Goal: Transaction & Acquisition: Download file/media

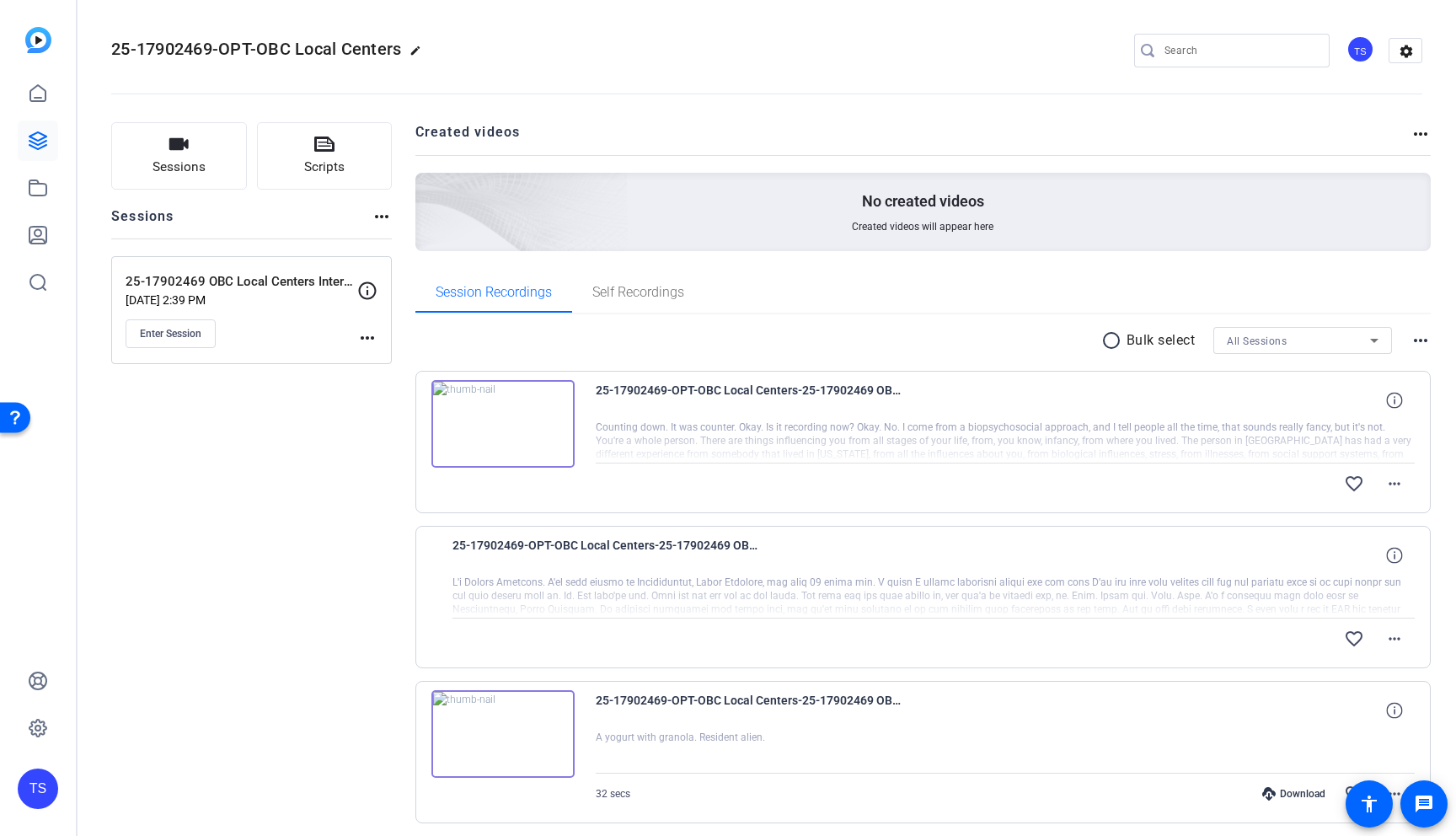
click at [161, 439] on div "Sessions Scripts Sessions more_horiz 25-17902469 OBC Local Centers Interviews […" at bounding box center [251, 733] width 280 height 1220
click at [39, 123] on link at bounding box center [38, 141] width 41 height 41
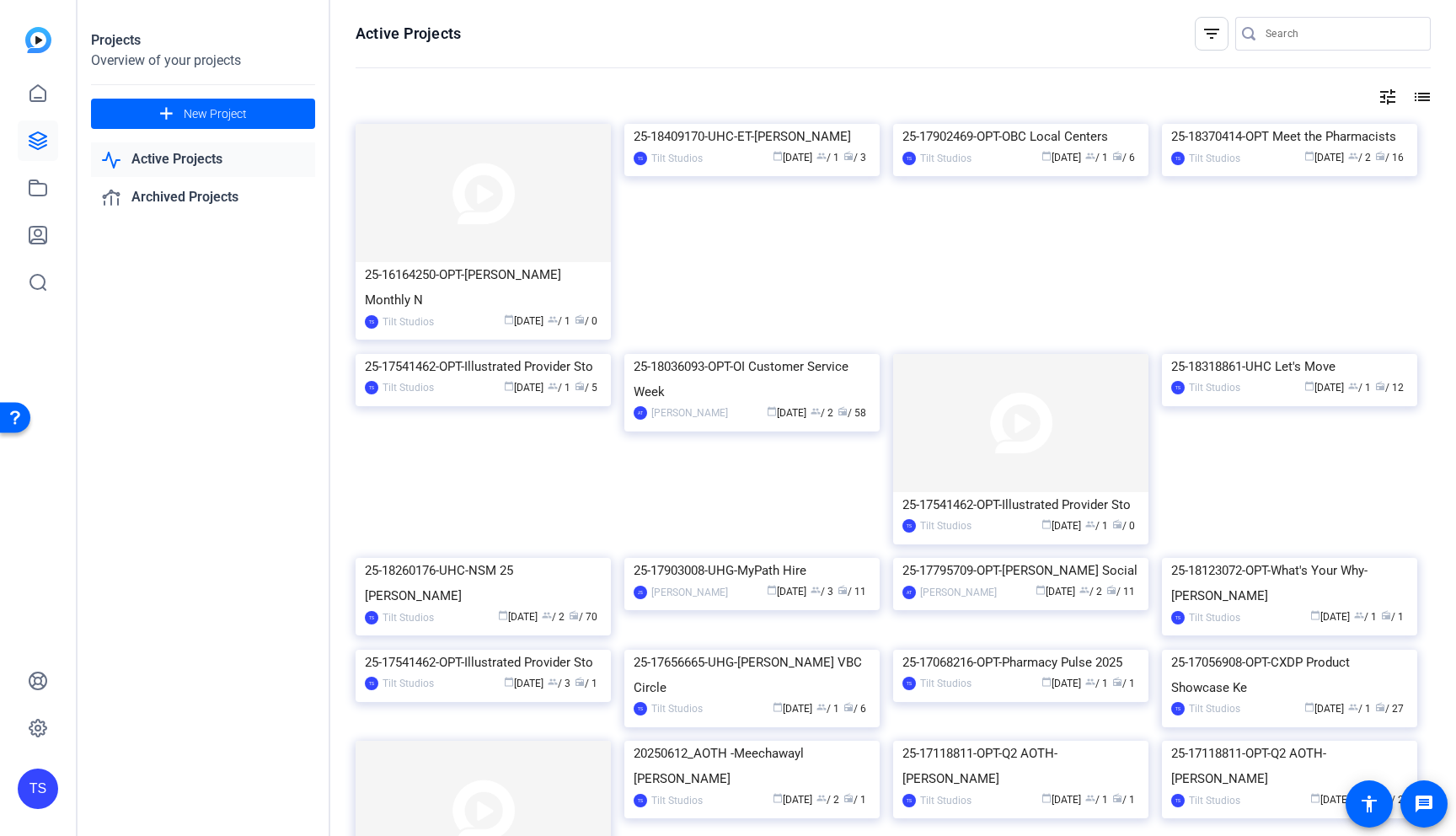
click at [1278, 22] on div at bounding box center [1341, 34] width 151 height 34
type input "social"
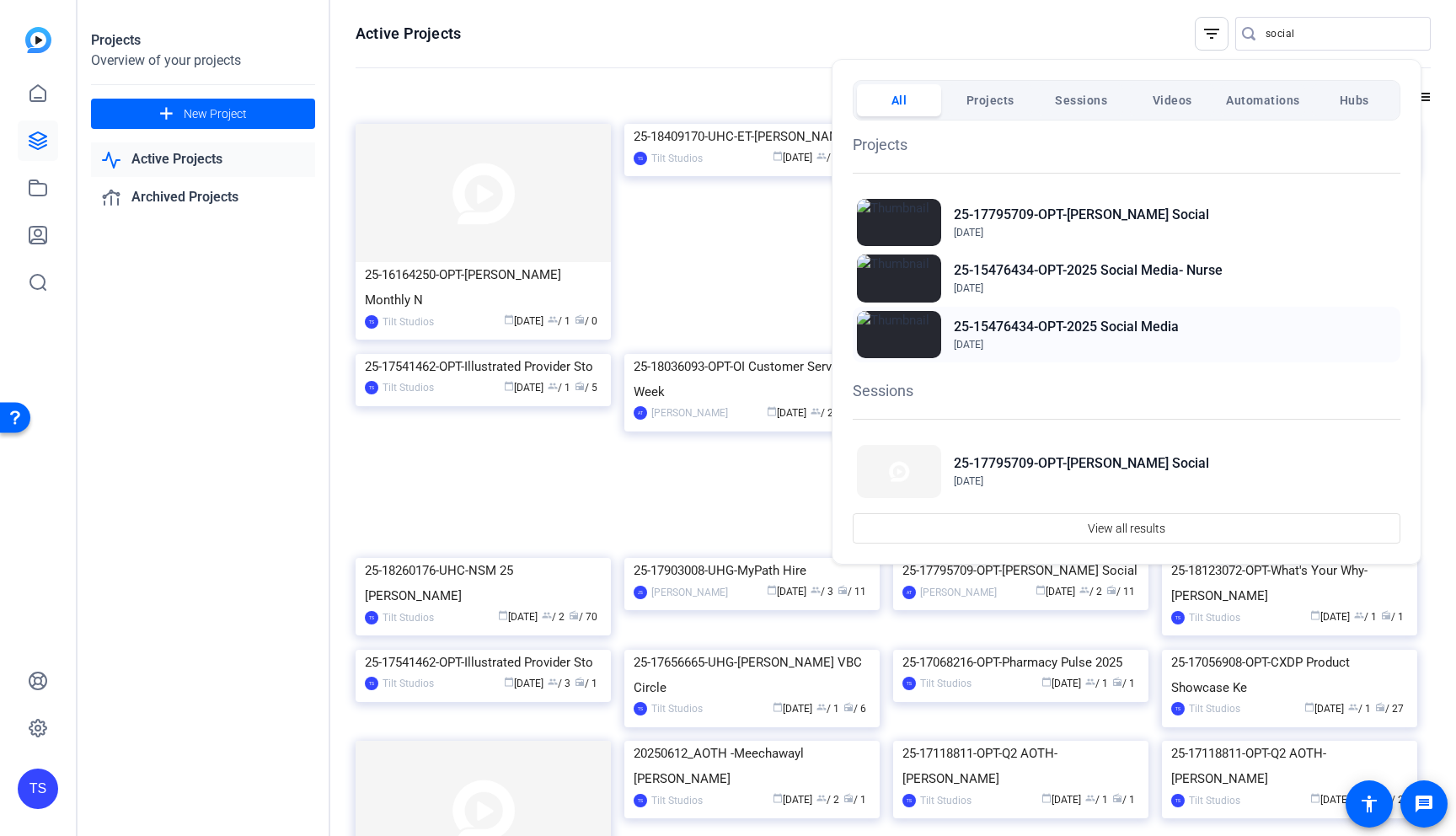
click at [1097, 345] on span "[DATE]" at bounding box center [1066, 345] width 225 height 15
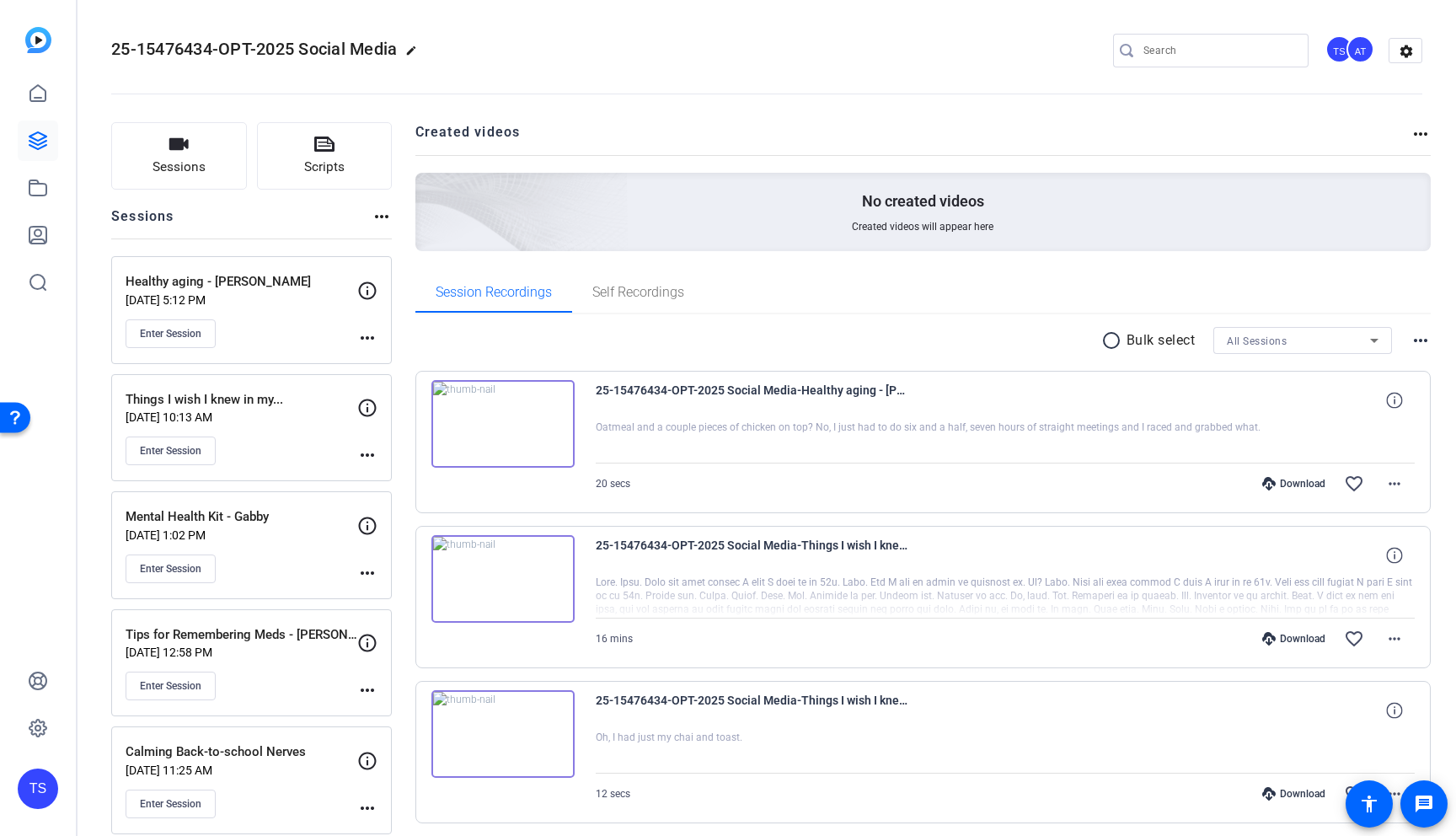
click at [282, 325] on div "Enter Session" at bounding box center [241, 334] width 232 height 29
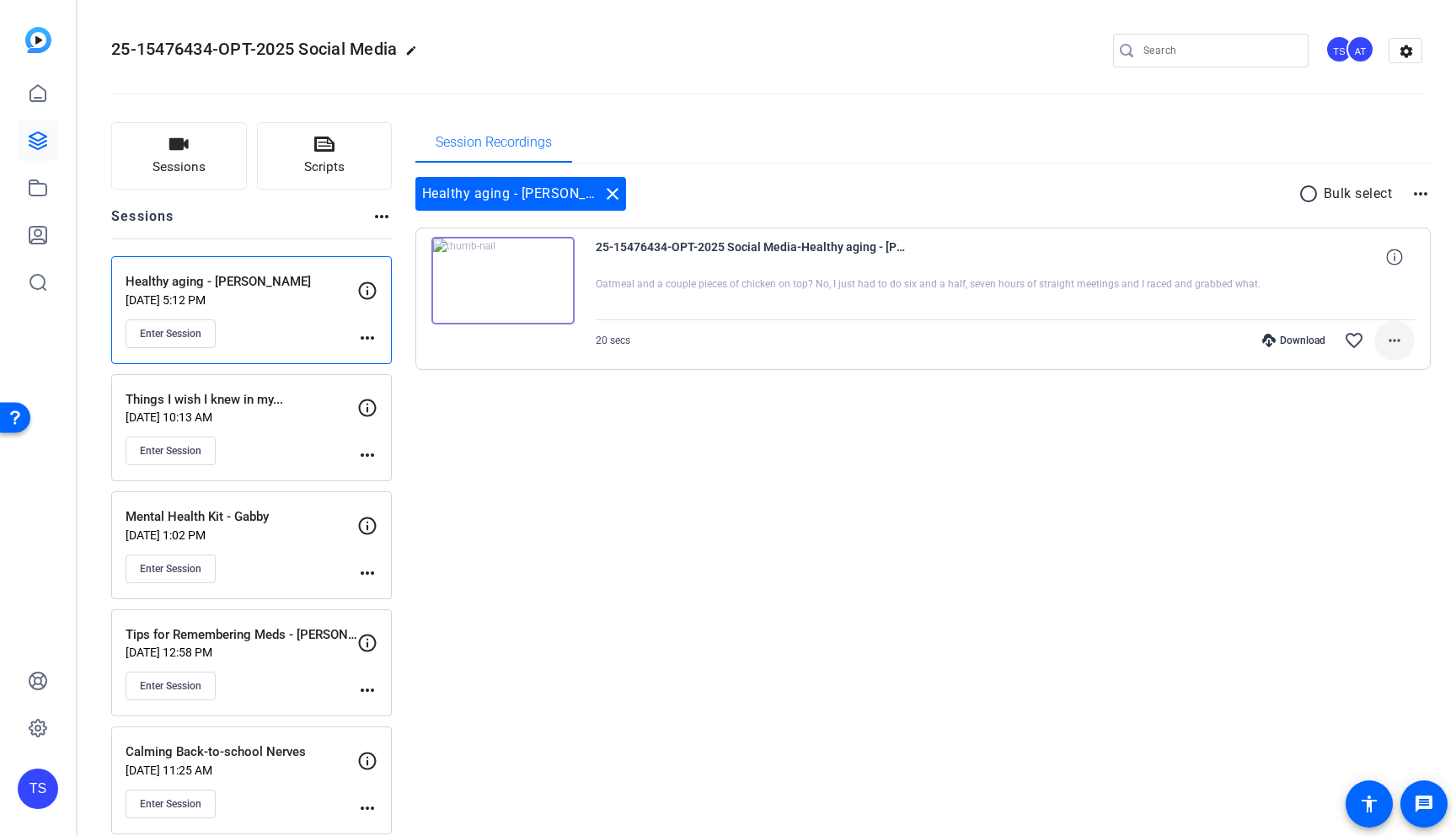
click at [1384, 345] on mat-icon "more_horiz" at bounding box center [1394, 340] width 20 height 20
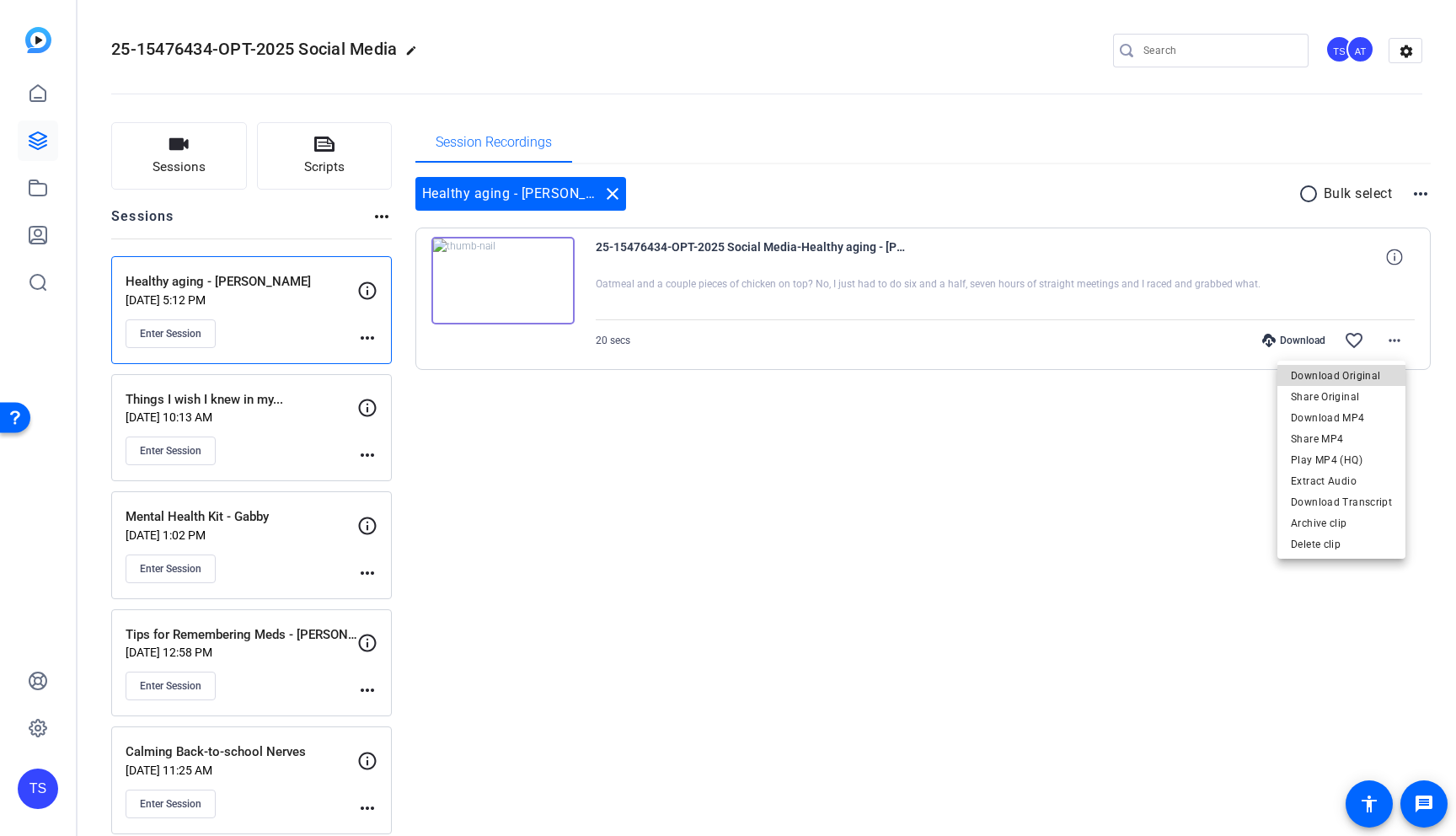
click at [1354, 377] on span "Download Original" at bounding box center [1342, 375] width 102 height 20
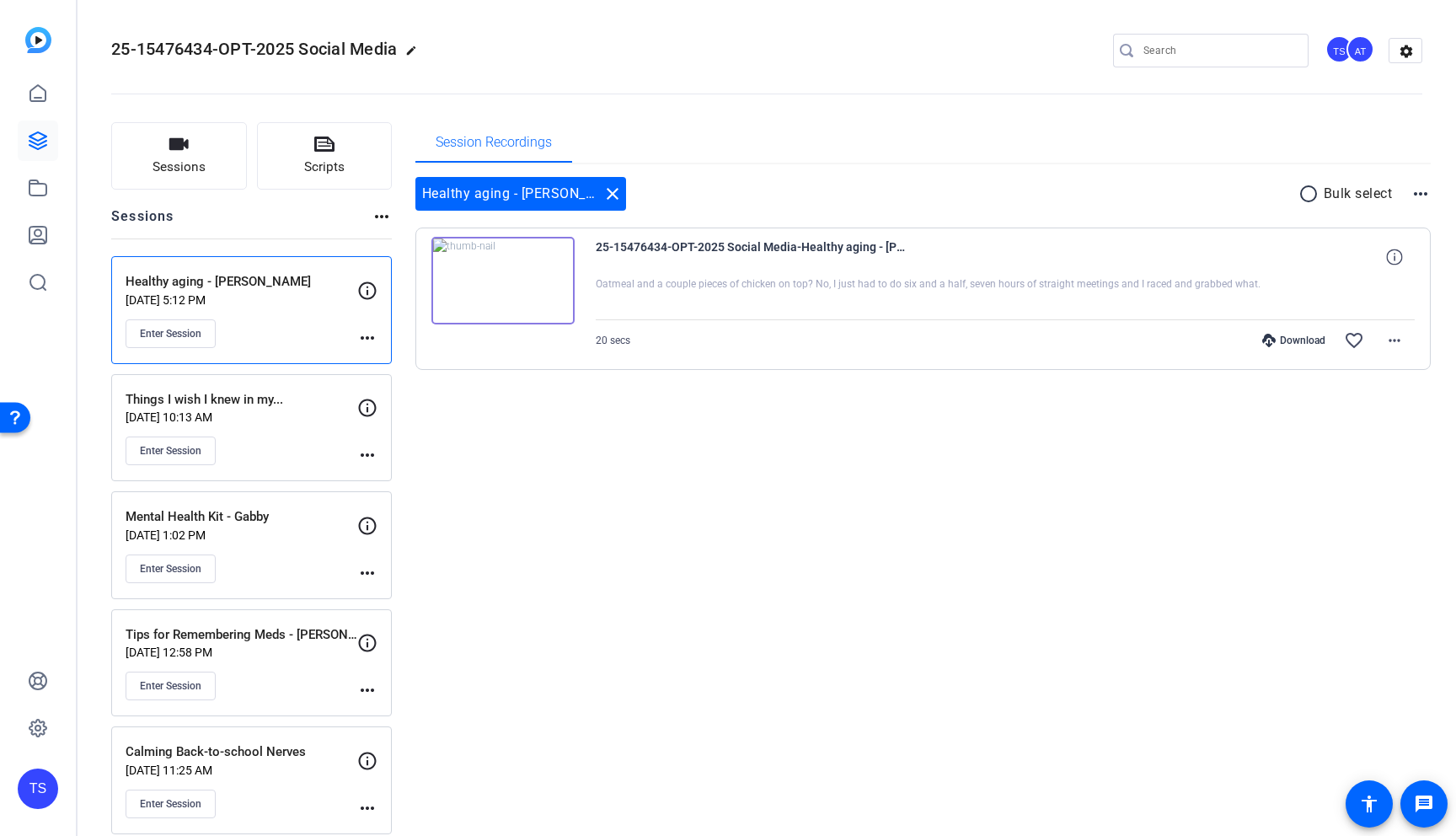
click at [287, 416] on p "Aug 18, 2025 @ 10:13 AM" at bounding box center [241, 417] width 232 height 14
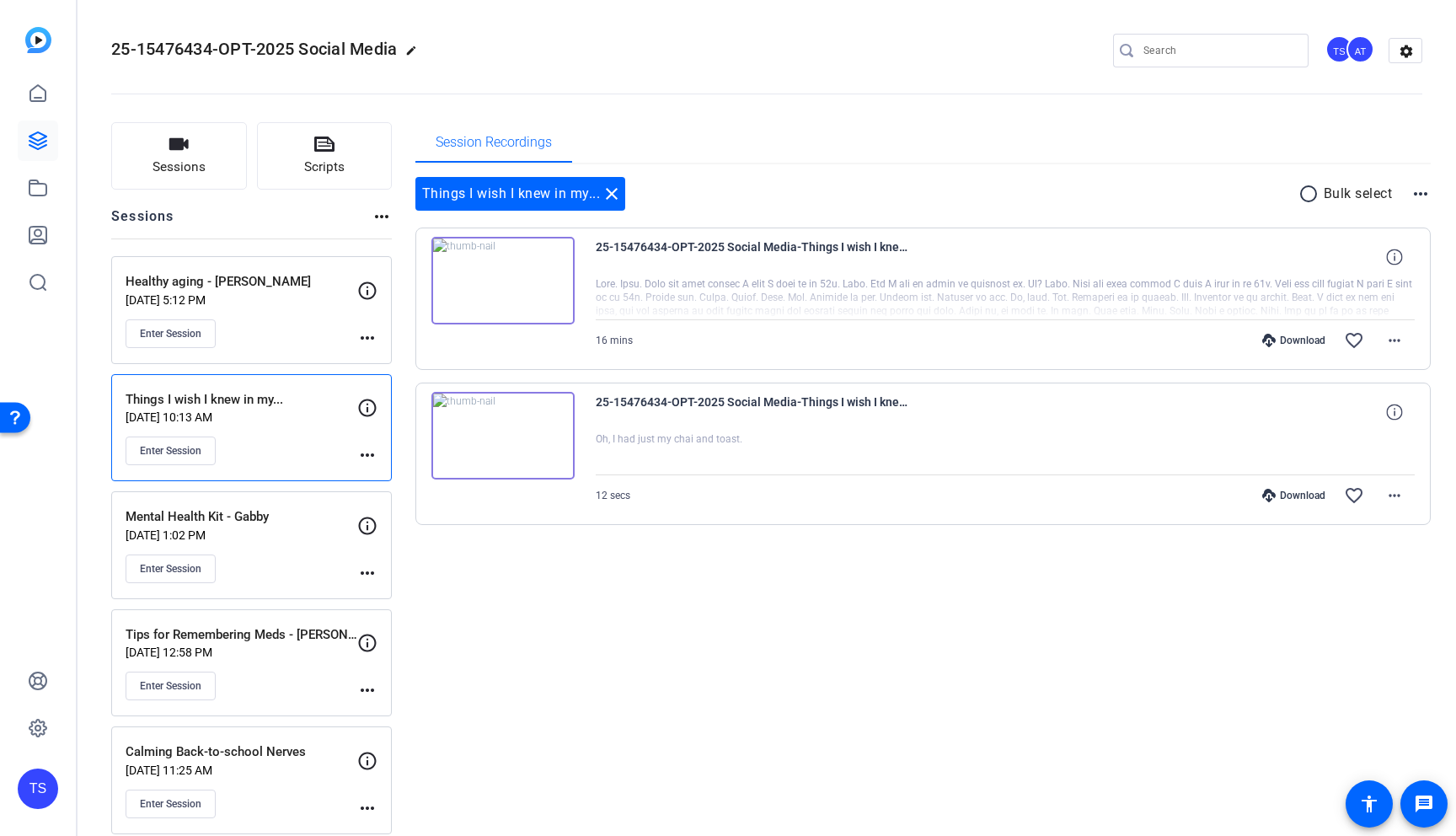
click at [287, 320] on div "Enter Session" at bounding box center [241, 334] width 232 height 29
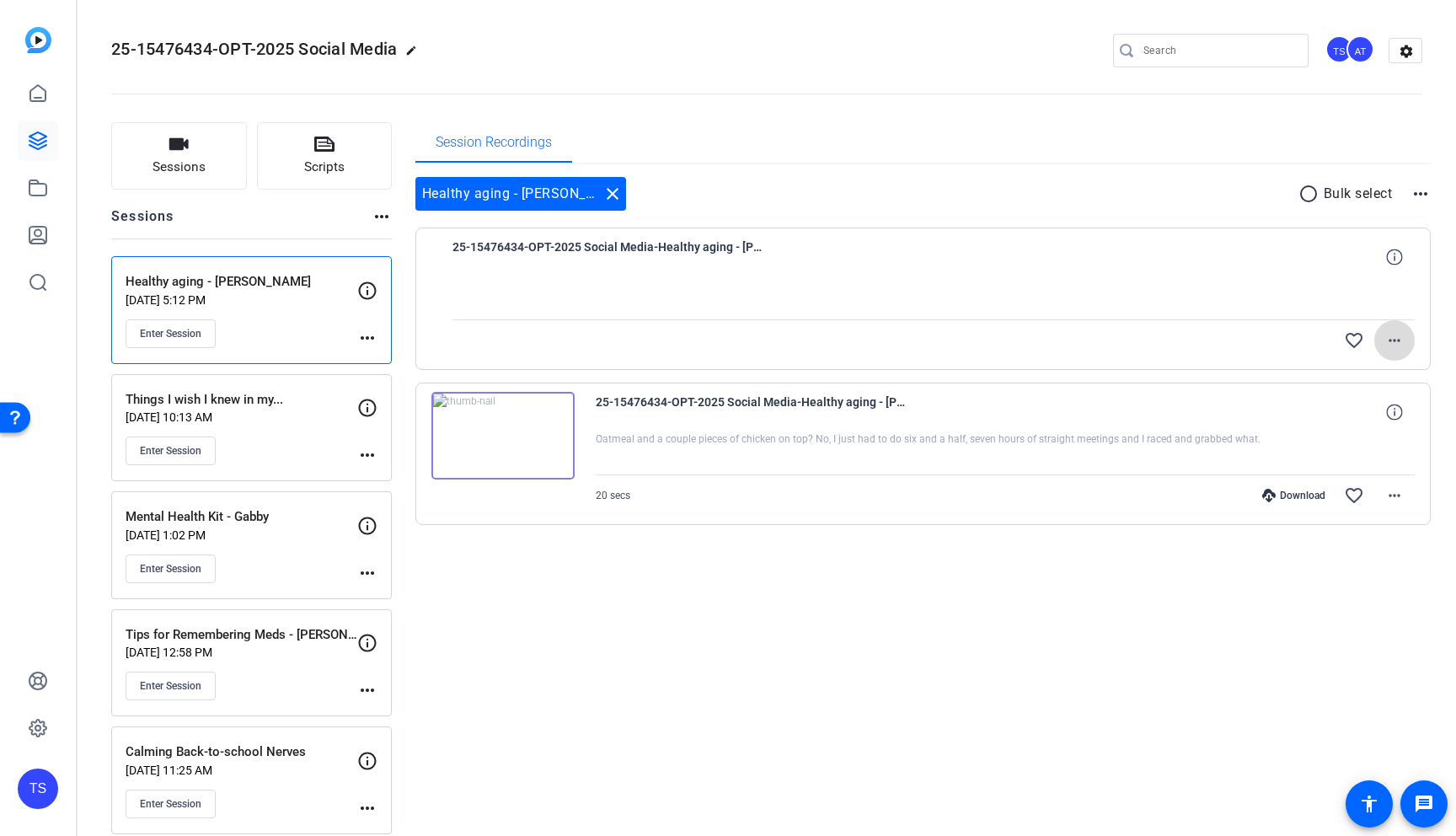
click at [1384, 344] on mat-icon "more_horiz" at bounding box center [1394, 340] width 20 height 20
click at [1338, 371] on span "Download Original" at bounding box center [1331, 375] width 123 height 20
